Goal: Transaction & Acquisition: Purchase product/service

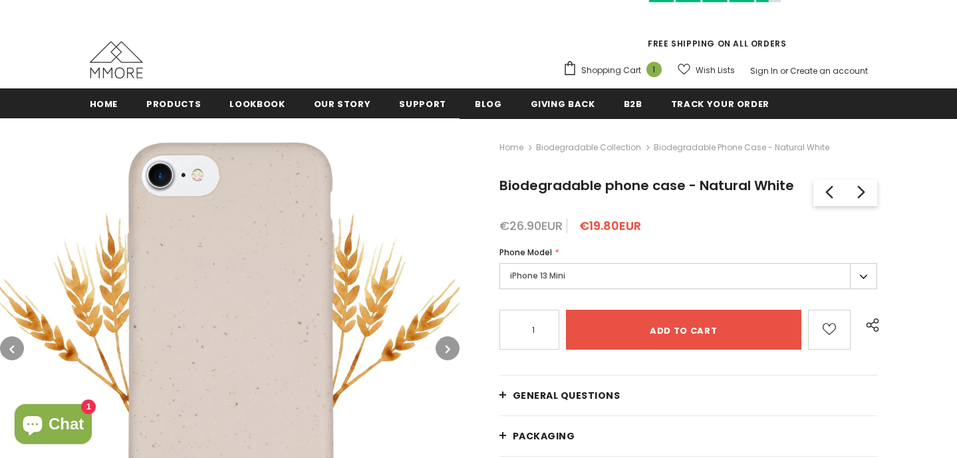
scroll to position [97, 0]
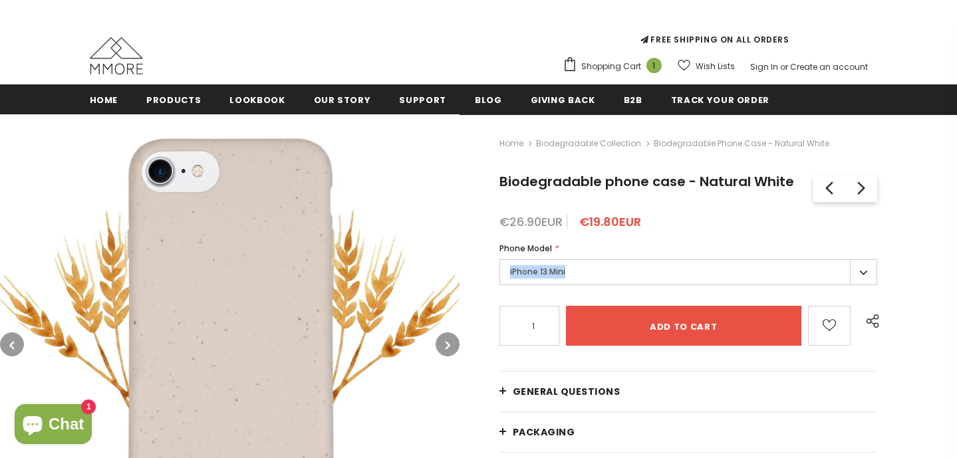
drag, startPoint x: 507, startPoint y: 271, endPoint x: 594, endPoint y: 271, distance: 87.2
click at [594, 271] on label "iPhone 13 Mini" at bounding box center [689, 272] width 379 height 26
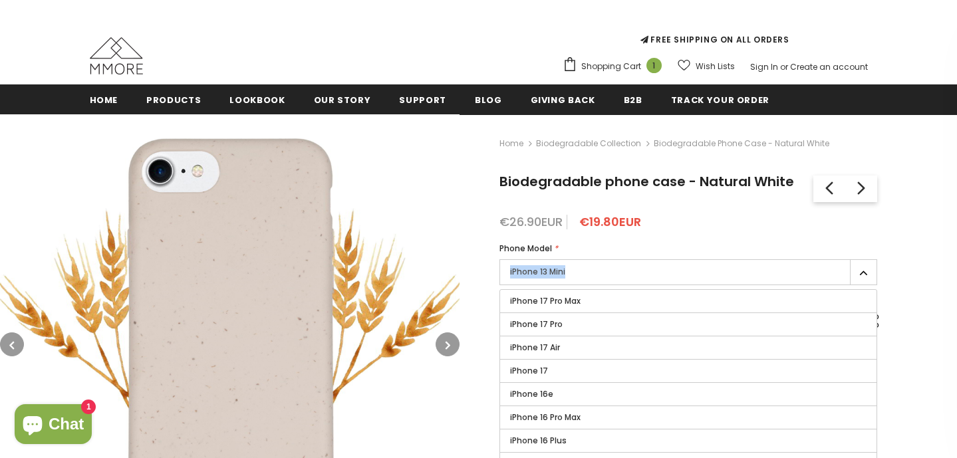
drag, startPoint x: 695, startPoint y: 182, endPoint x: 800, endPoint y: 184, distance: 105.1
click at [800, 184] on h1 "Biodegradable phone case - Natural White" at bounding box center [654, 182] width 308 height 20
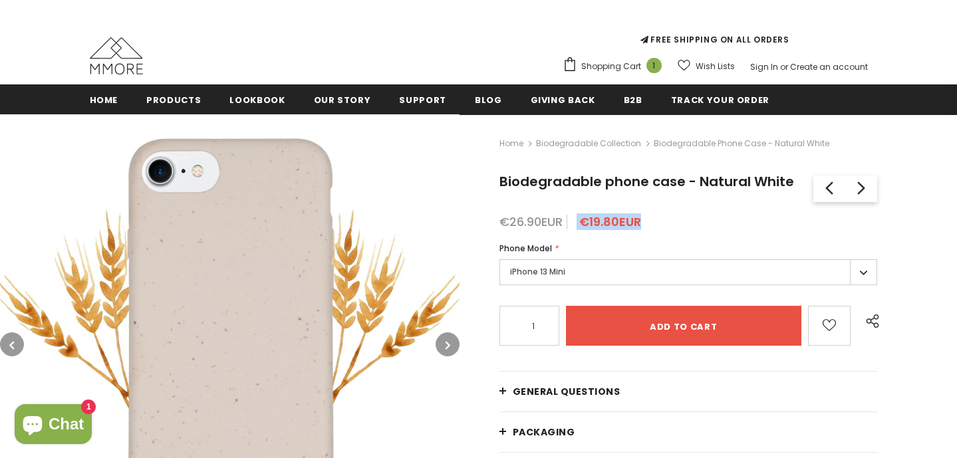
drag, startPoint x: 573, startPoint y: 218, endPoint x: 664, endPoint y: 218, distance: 91.2
click at [664, 218] on div "€26.90EUR €19.80EUR" at bounding box center [689, 222] width 379 height 13
click at [546, 277] on label "iPhone 13 Mini" at bounding box center [689, 272] width 379 height 26
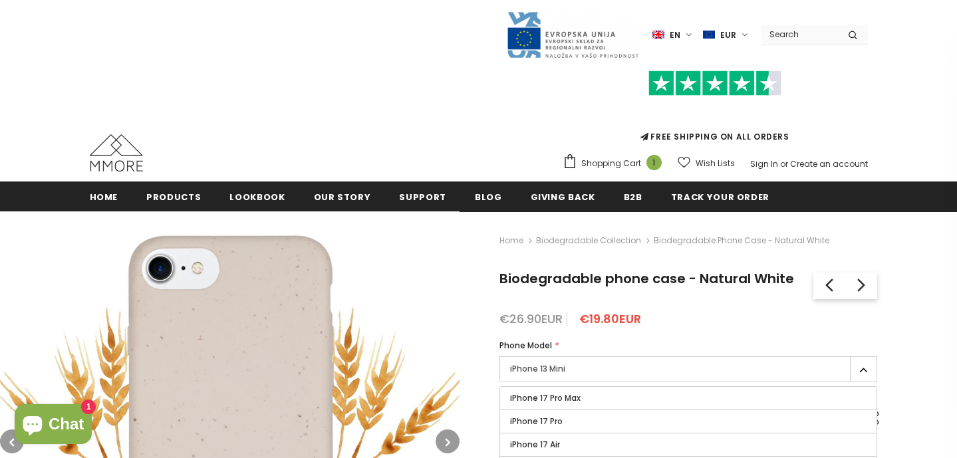
scroll to position [0, 0]
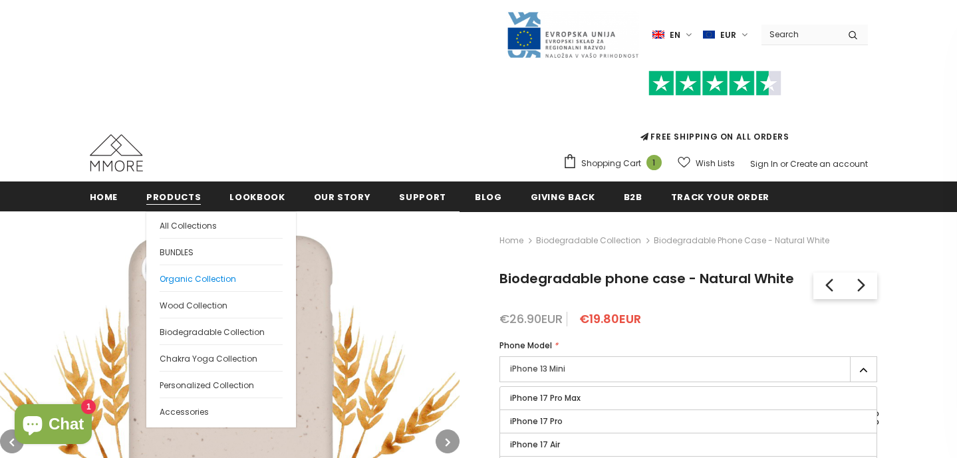
click at [168, 281] on span "Organic Collection" at bounding box center [198, 278] width 77 height 11
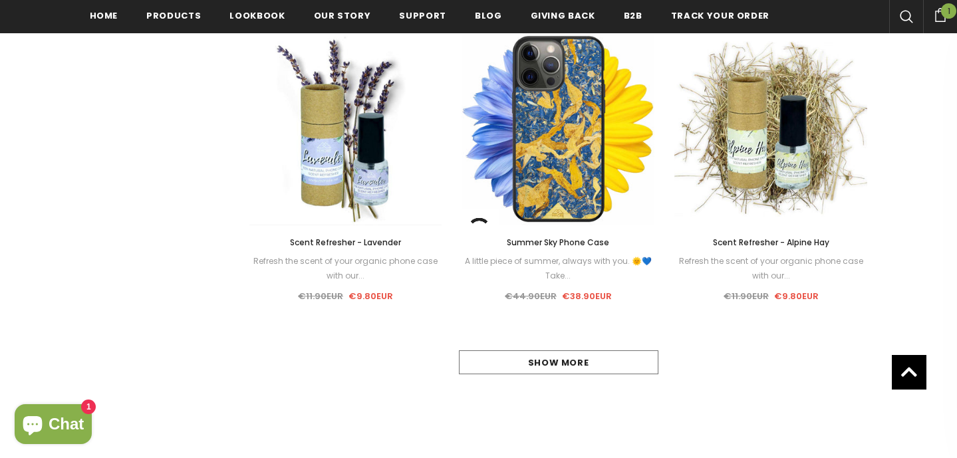
scroll to position [1280, 0]
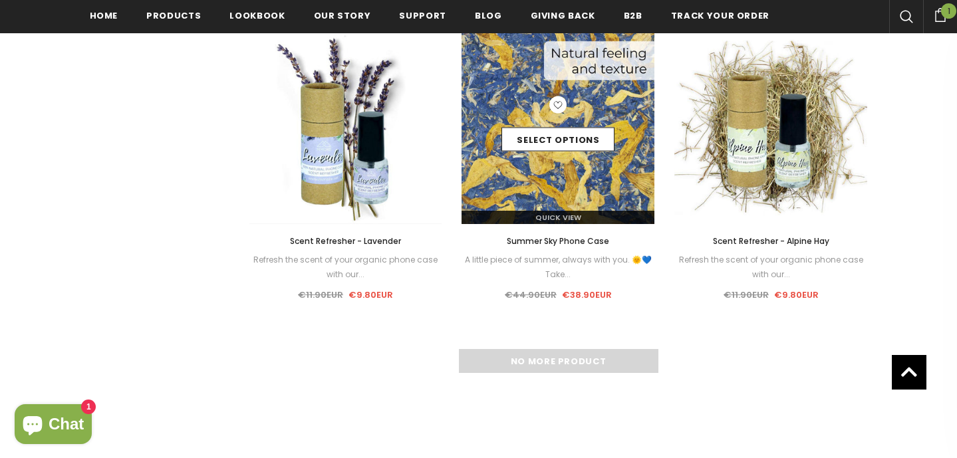
click at [546, 204] on div "Quick View" at bounding box center [558, 212] width 193 height 23
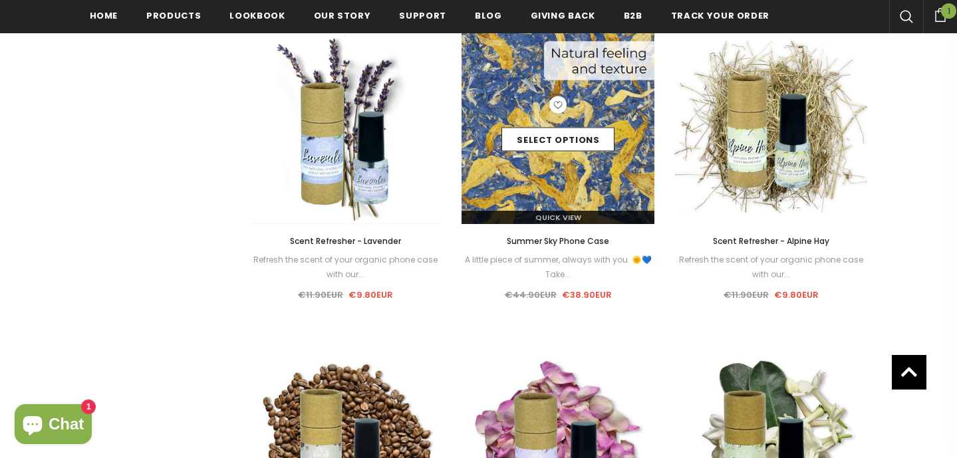
click at [548, 168] on img at bounding box center [558, 127] width 193 height 193
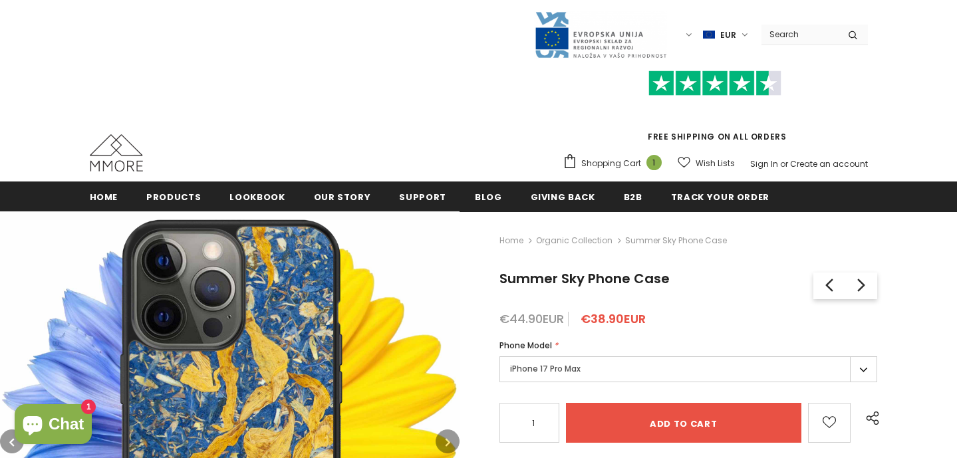
click at [518, 377] on label "iPhone 17 Pro Max" at bounding box center [689, 370] width 379 height 26
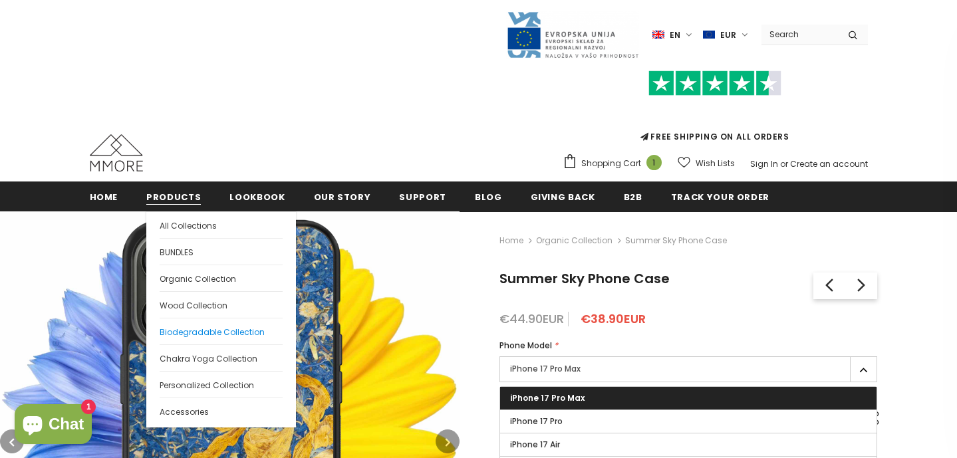
click at [214, 333] on span "Biodegradable Collection" at bounding box center [212, 332] width 105 height 11
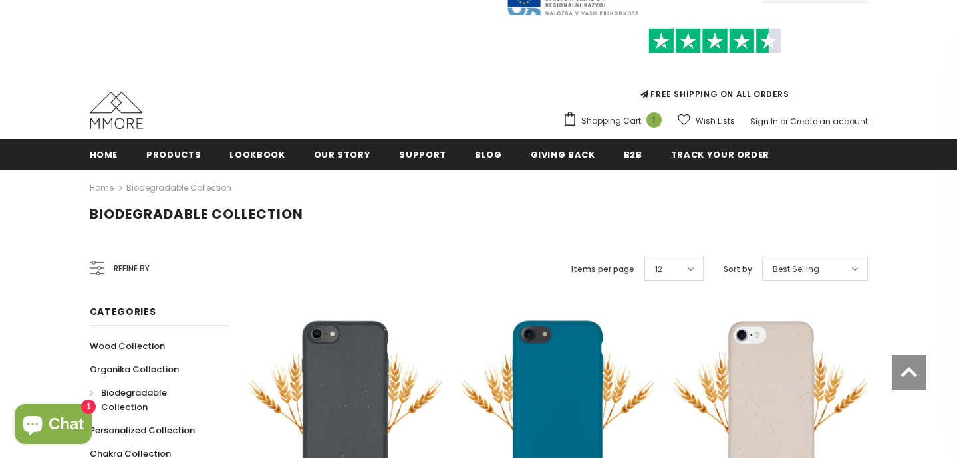
scroll to position [35, 0]
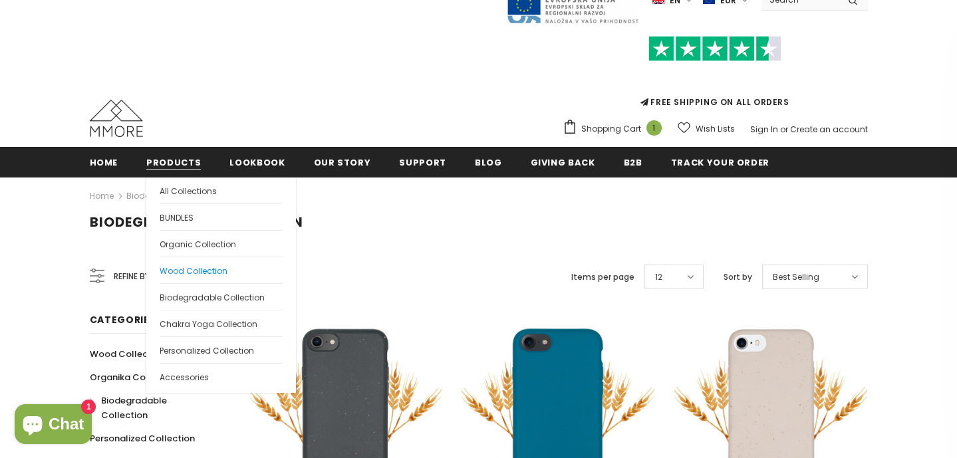
click at [187, 269] on span "Wood Collection" at bounding box center [194, 270] width 68 height 11
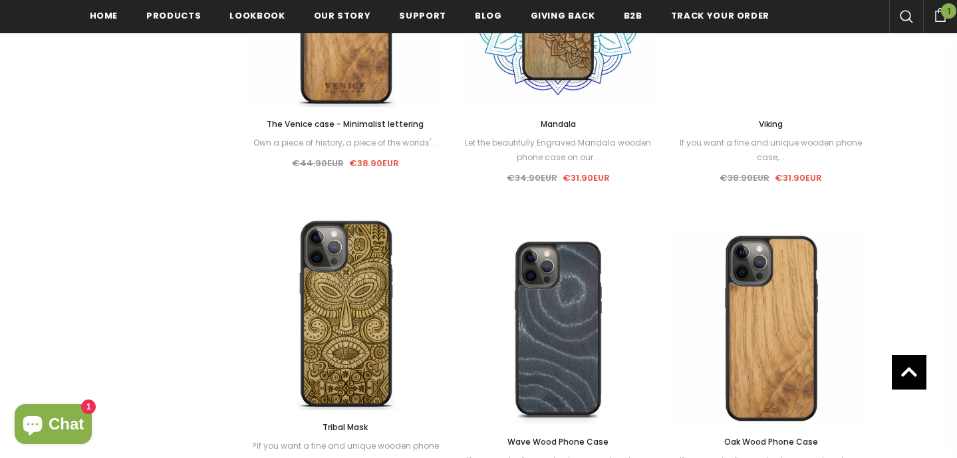
scroll to position [1080, 0]
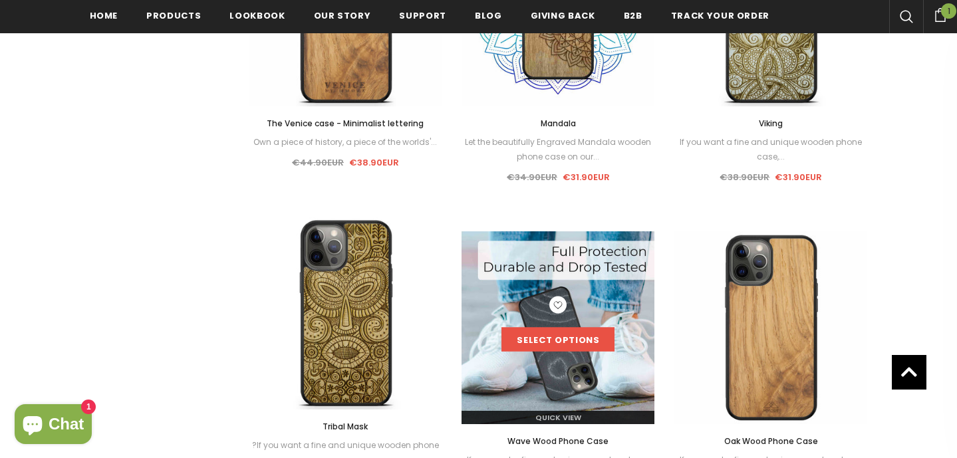
click at [576, 329] on link "Select options" at bounding box center [558, 340] width 113 height 24
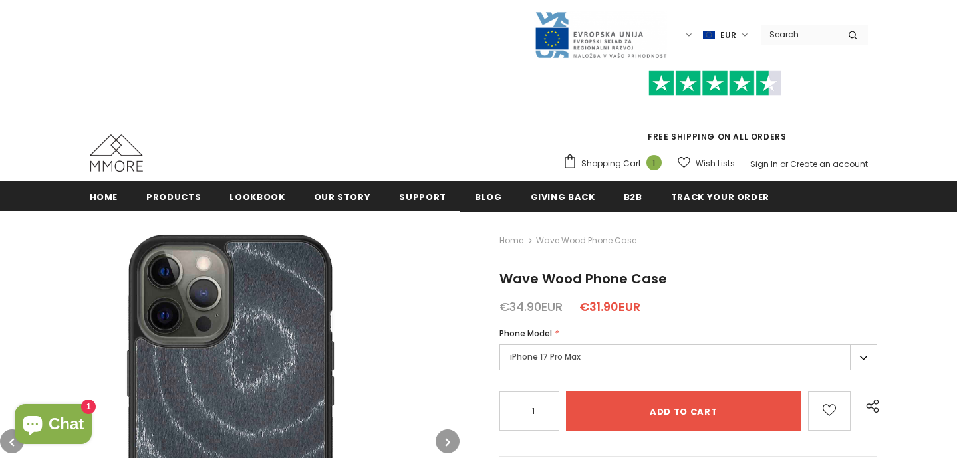
click at [584, 359] on label "iPhone 17 Pro Max" at bounding box center [689, 358] width 379 height 26
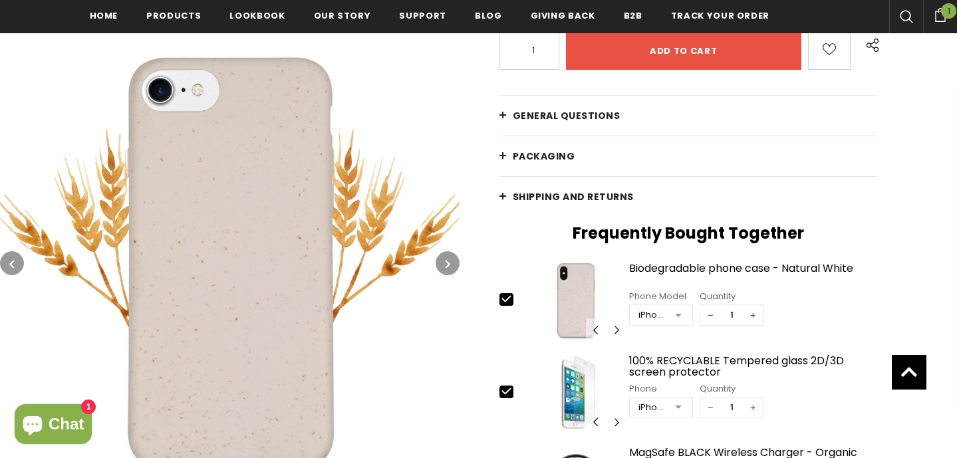
scroll to position [379, 0]
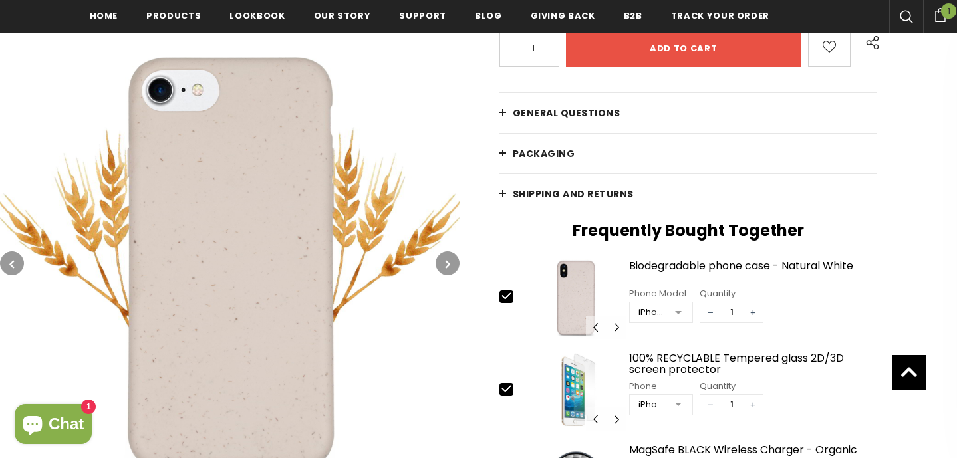
click at [545, 162] on link "PACKAGING" at bounding box center [689, 154] width 379 height 40
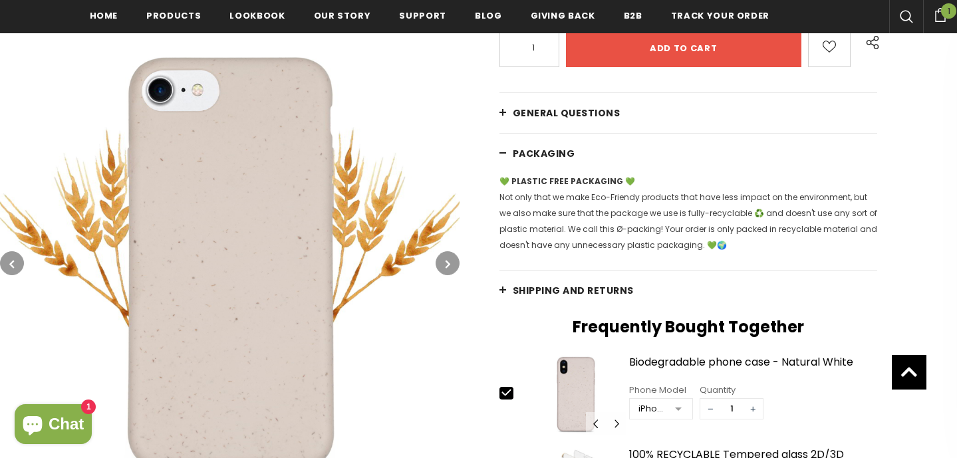
click at [547, 117] on span "General Questions" at bounding box center [567, 112] width 108 height 13
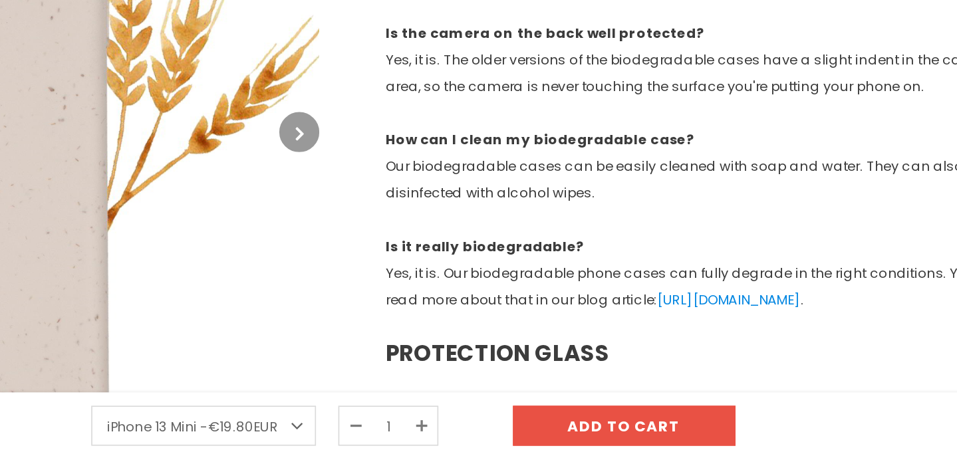
scroll to position [1278, 0]
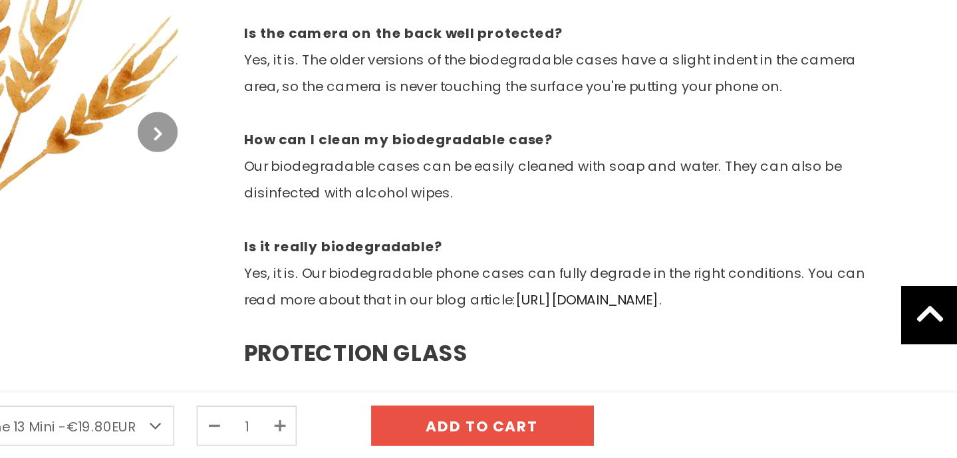
click at [662, 358] on link "https://www.mmore.net/blogs/news/biodegradable-cases" at bounding box center [705, 363] width 86 height 11
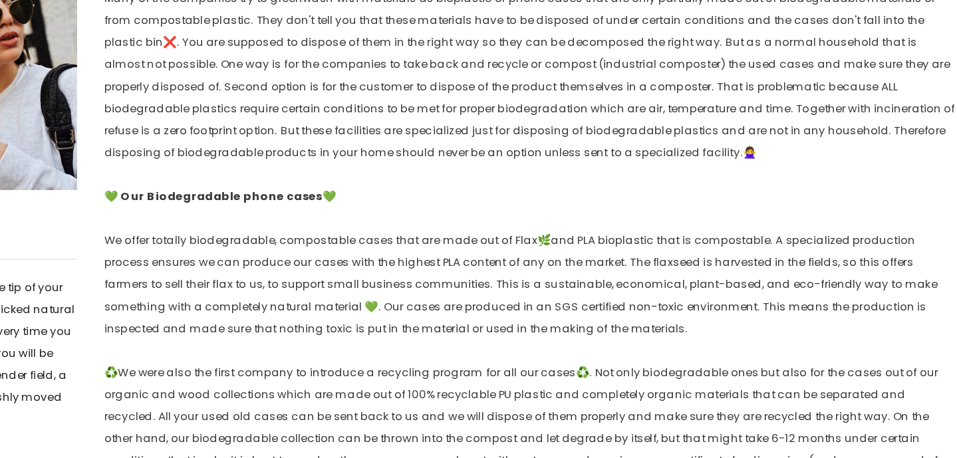
scroll to position [469, 0]
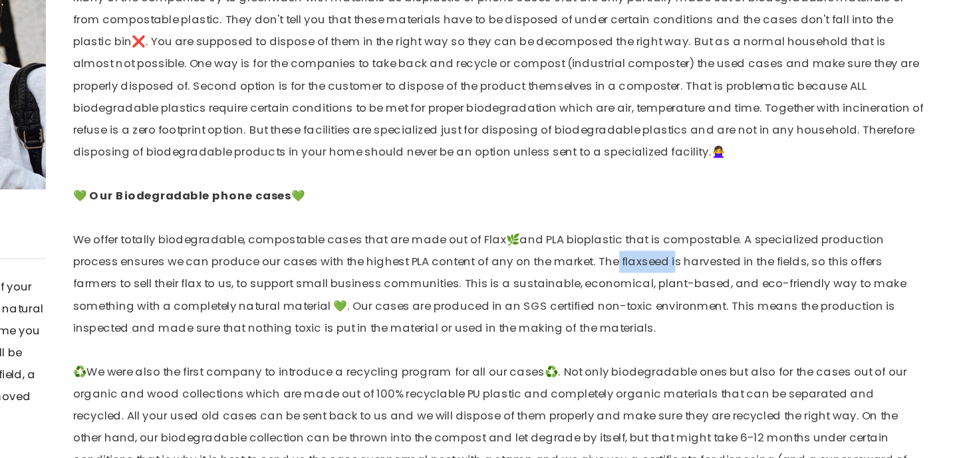
drag, startPoint x: 407, startPoint y: 191, endPoint x: 446, endPoint y: 190, distance: 39.9
click at [446, 294] on span "We offer totally biodegradable, compostable cases that are made out of Flax 🌿 a…" at bounding box center [552, 331] width 604 height 75
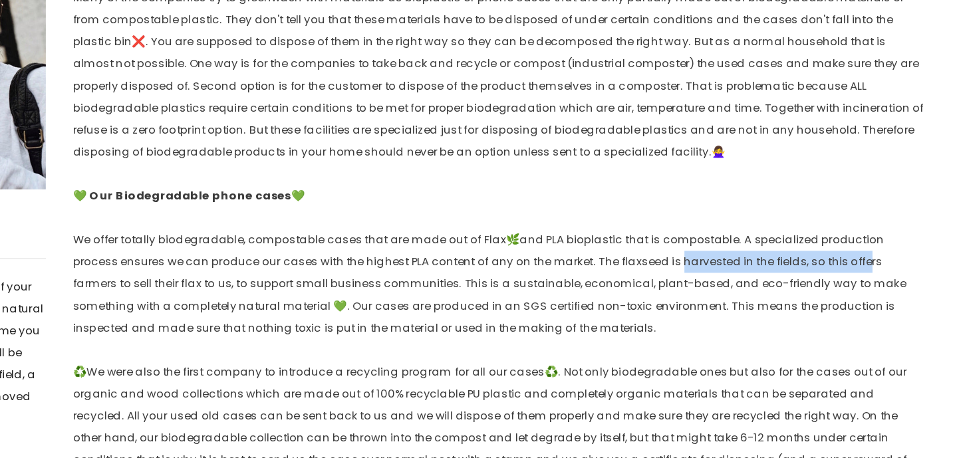
drag, startPoint x: 454, startPoint y: 190, endPoint x: 586, endPoint y: 188, distance: 132.4
click at [586, 294] on span "We offer totally biodegradable, compostable cases that are made out of Flax 🌿 a…" at bounding box center [552, 331] width 604 height 75
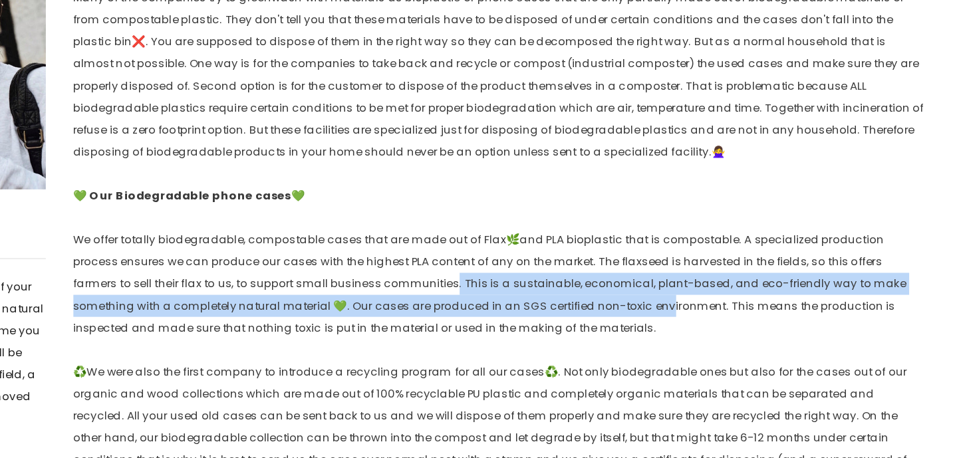
drag, startPoint x: 266, startPoint y: 206, endPoint x: 405, endPoint y: 212, distance: 138.5
click at [405, 292] on p "We offer totally biodegradable, compostable cases that are made out of Flax 🌿 a…" at bounding box center [559, 332] width 619 height 80
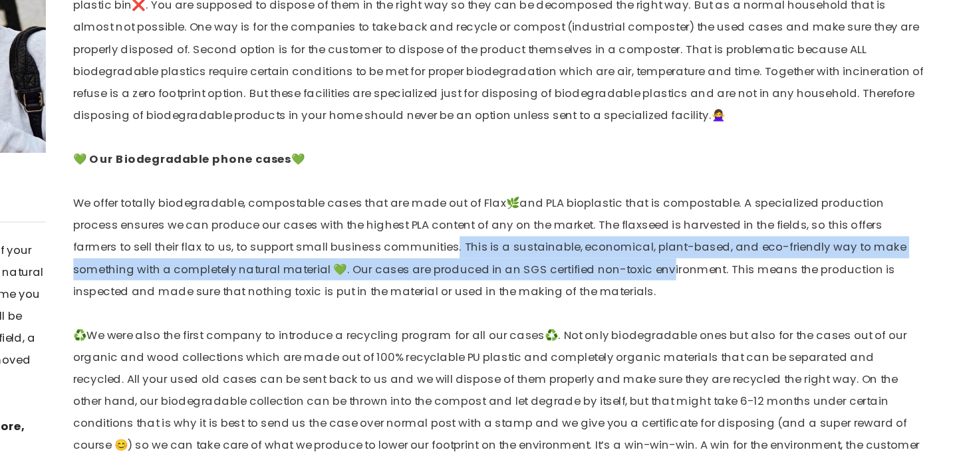
scroll to position [498, 0]
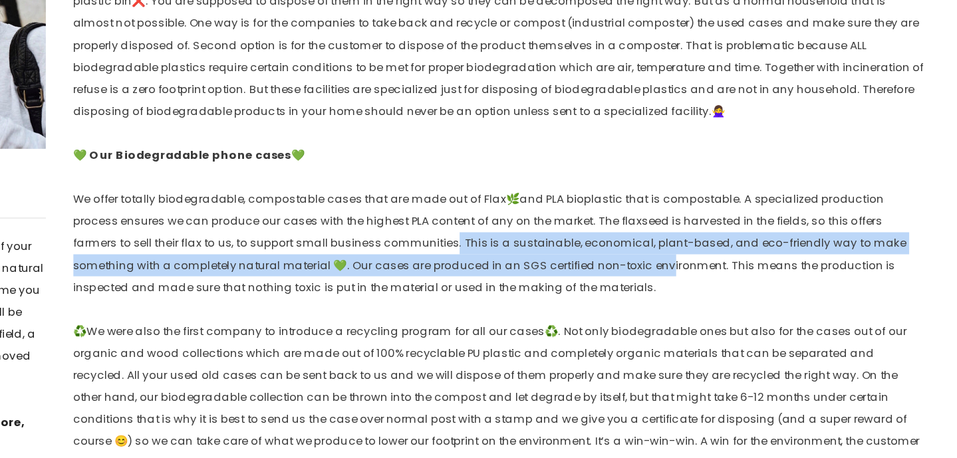
click at [405, 263] on p "We offer totally biodegradable, compostable cases that are made out of Flax 🌿 a…" at bounding box center [559, 303] width 619 height 80
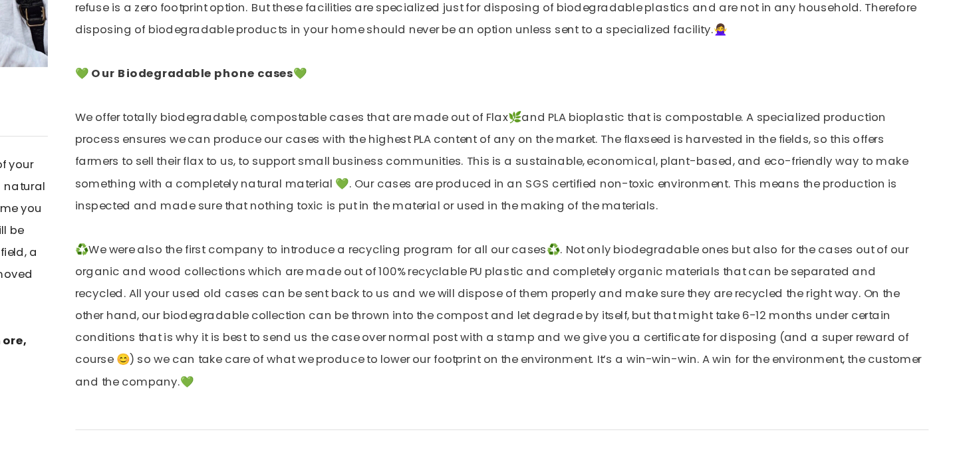
scroll to position [559, 0]
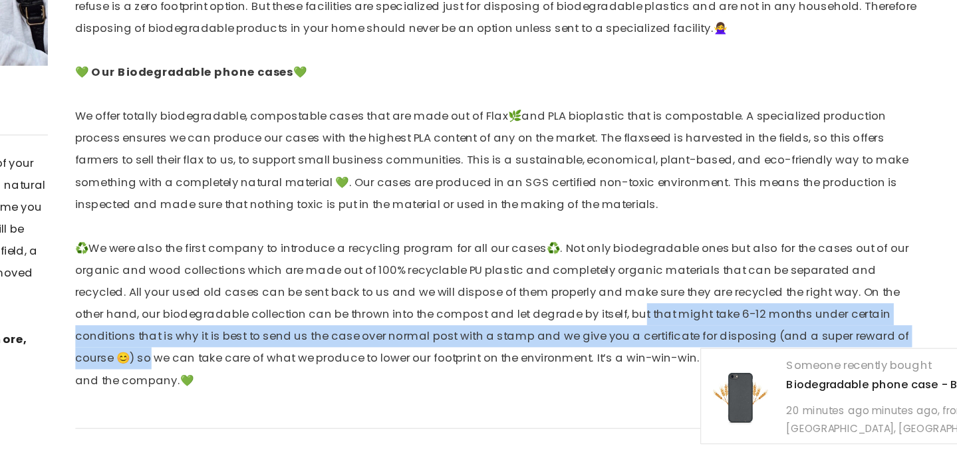
drag, startPoint x: 397, startPoint y: 227, endPoint x: 606, endPoint y: 235, distance: 209.7
click at [606, 298] on p "♻️ We were also the first company to introduce a recycling program for all our …" at bounding box center [559, 354] width 619 height 112
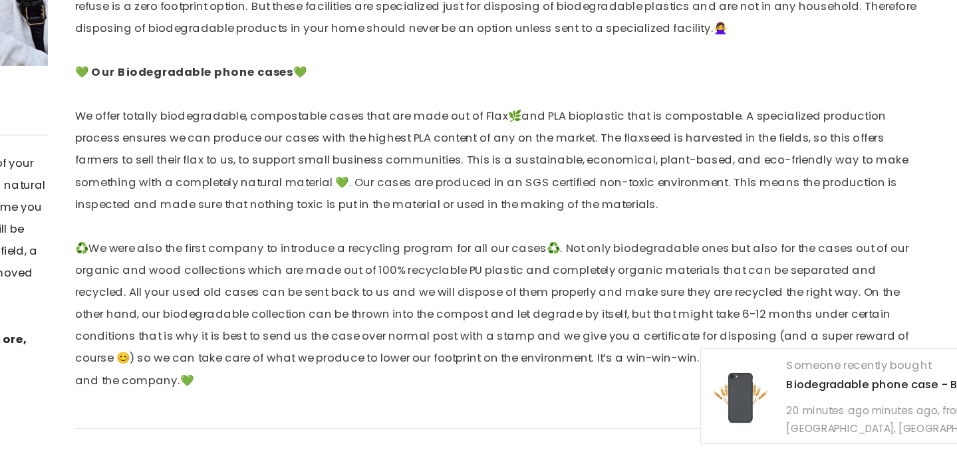
click at [250, 298] on p "♻️ We were also the first company to introduce a recycling program for all our …" at bounding box center [559, 354] width 619 height 112
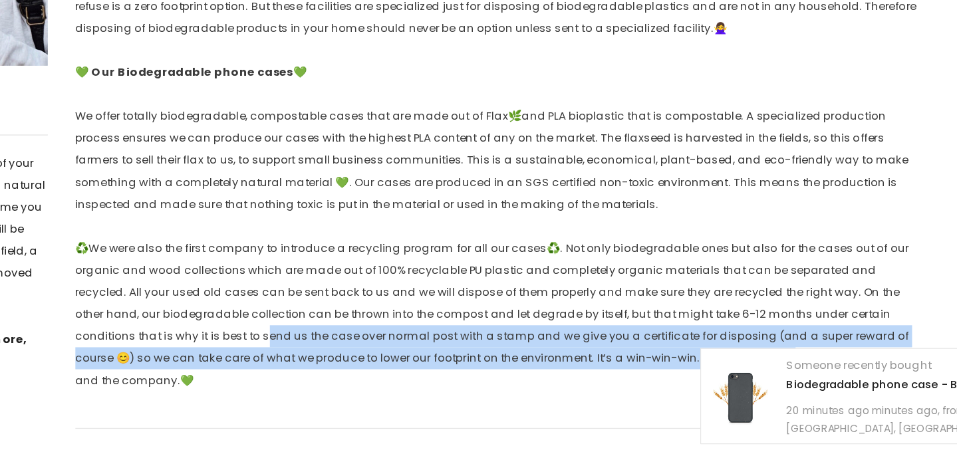
drag, startPoint x: 96, startPoint y: 244, endPoint x: 464, endPoint y: 252, distance: 368.7
click at [464, 298] on p "♻️ We were also the first company to introduce a recycling program for all our …" at bounding box center [559, 354] width 619 height 112
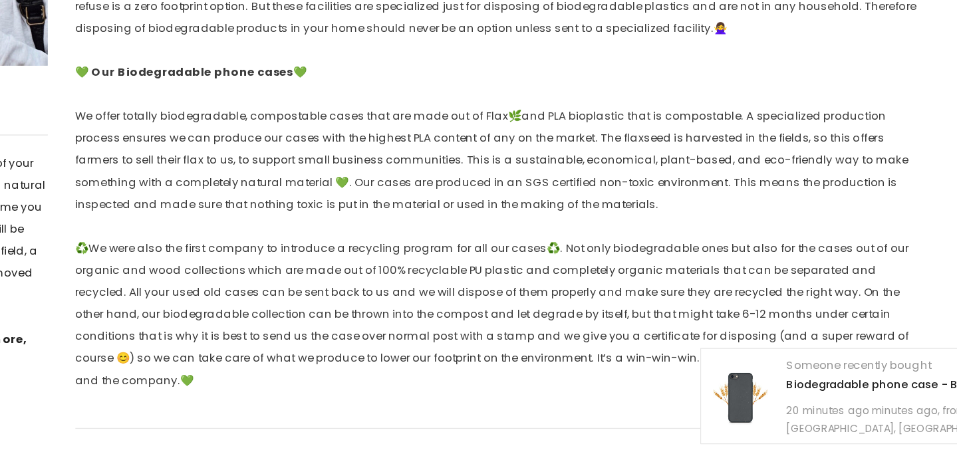
scroll to position [641, 0]
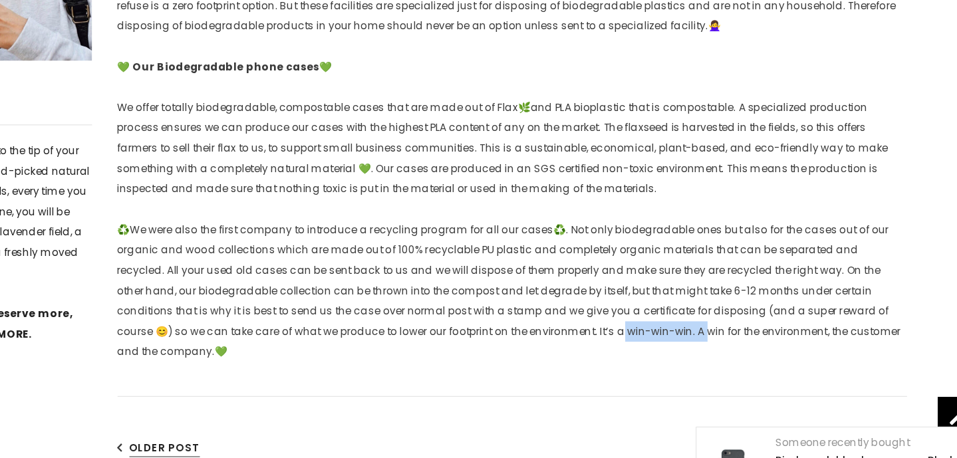
drag, startPoint x: 377, startPoint y: 258, endPoint x: 444, endPoint y: 259, distance: 66.5
click at [444, 259] on span "♻️ We were also the first company to introduce a recycling program for all our …" at bounding box center [557, 271] width 614 height 107
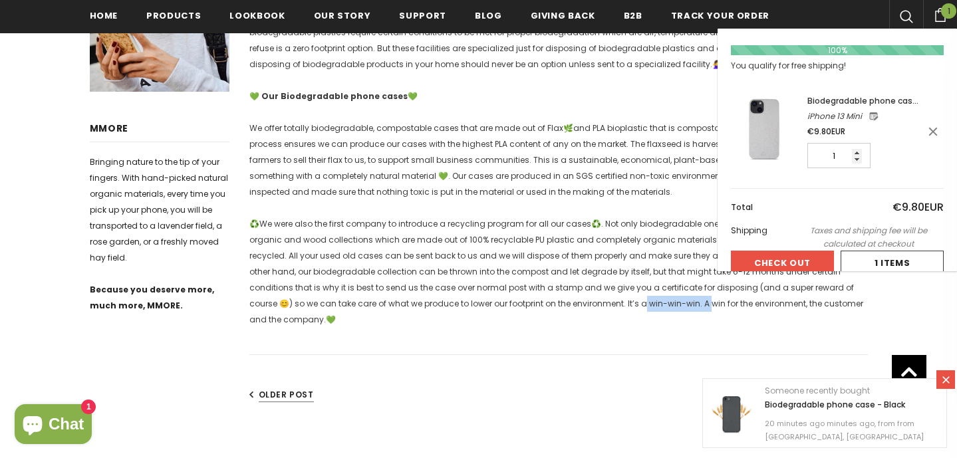
click at [947, 15] on span "1" at bounding box center [948, 10] width 15 height 15
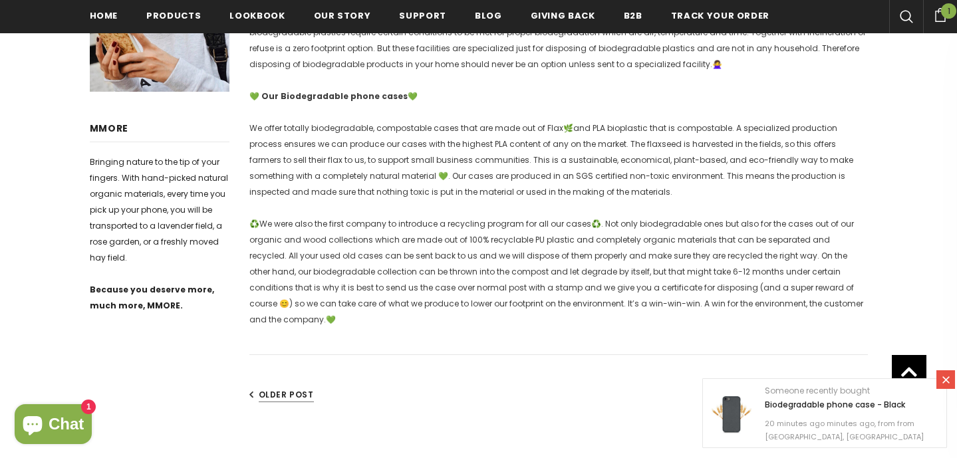
click at [939, 22] on div "Shopping Cart 1 Close Your bag 1 items Your cart is currently empty. Continue S…" at bounding box center [941, 14] width 34 height 29
click at [939, 20] on icon at bounding box center [941, 15] width 15 height 14
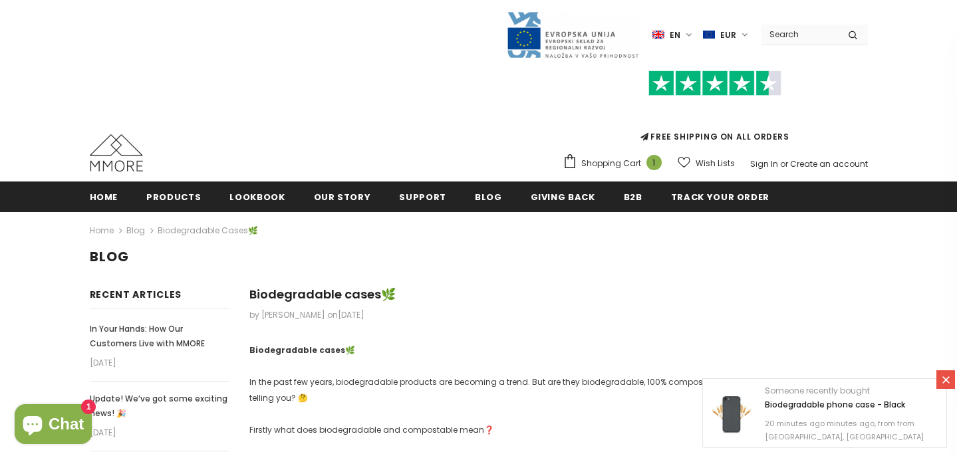
scroll to position [0, 0]
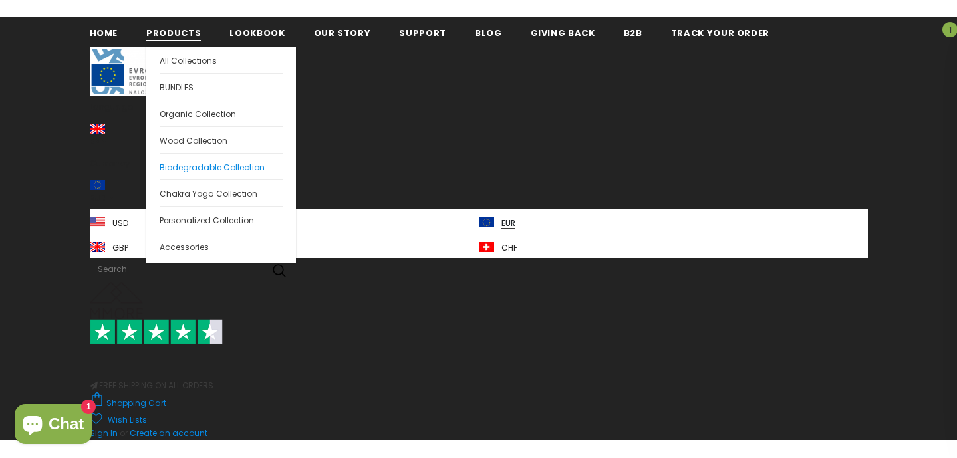
click at [189, 174] on link "Biodegradable Collection" at bounding box center [221, 166] width 123 height 27
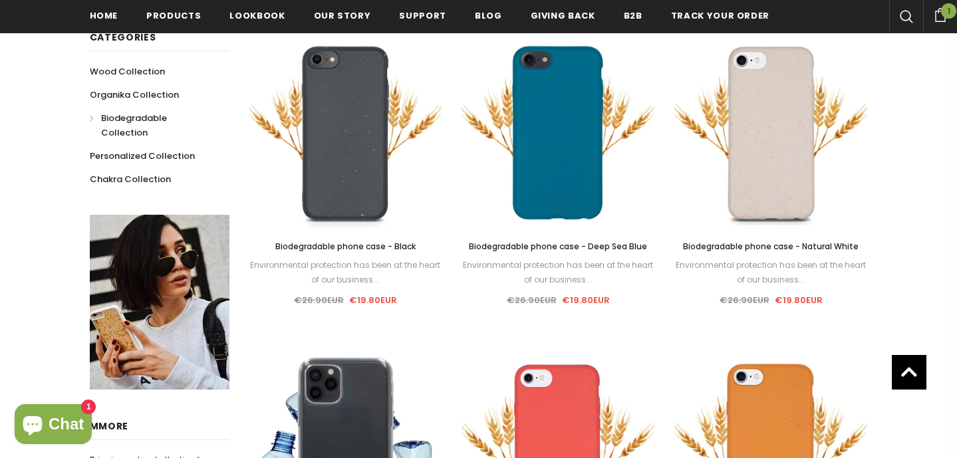
scroll to position [314, 0]
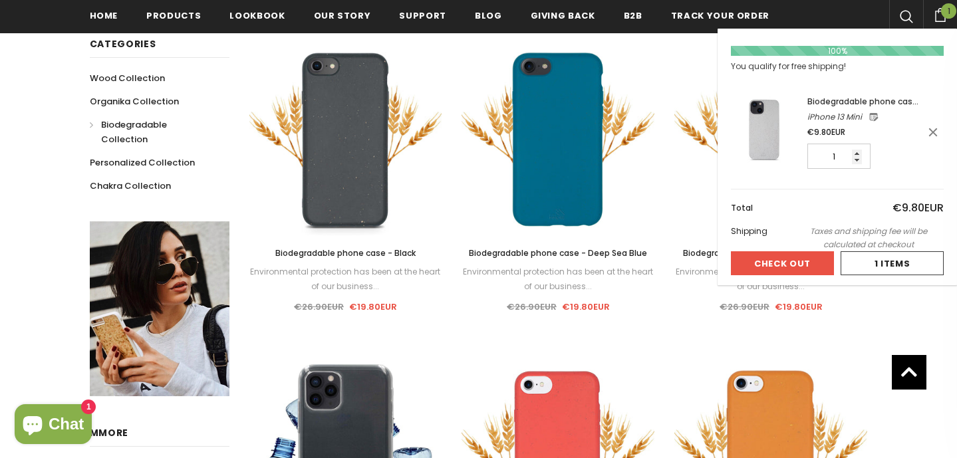
click at [945, 14] on span "1" at bounding box center [948, 10] width 15 height 15
